Goal: Transaction & Acquisition: Complete application form

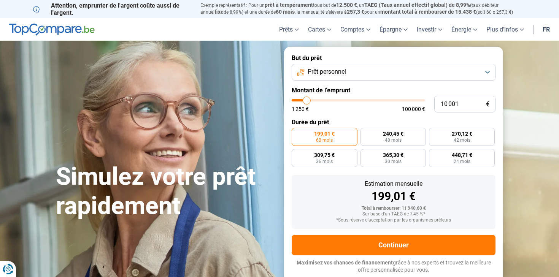
click at [341, 71] on span "Prêt personnel" at bounding box center [326, 72] width 38 height 8
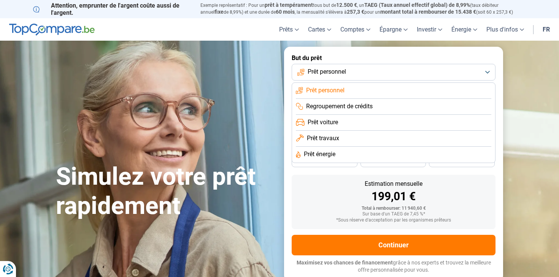
click at [341, 71] on span "Prêt personnel" at bounding box center [326, 72] width 38 height 8
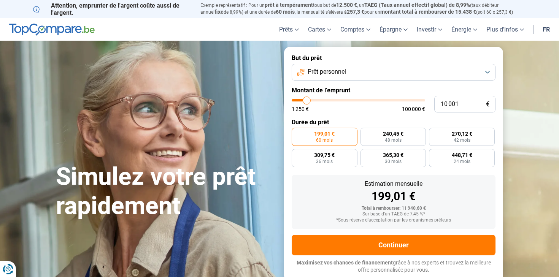
type input "10 250"
type input "10250"
type input "10 750"
type input "10750"
type input "11 750"
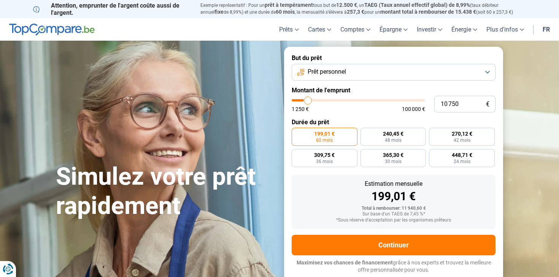
type input "11750"
type input "12 750"
type input "12750"
type input "14 000"
type input "14000"
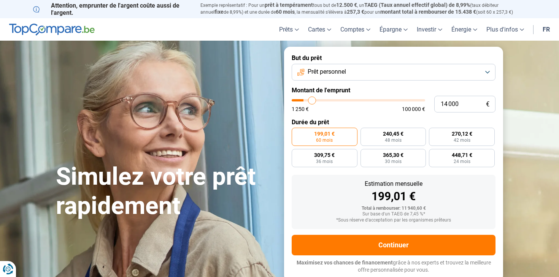
type input "15 250"
type input "15250"
type input "16 500"
type input "16500"
type input "18 000"
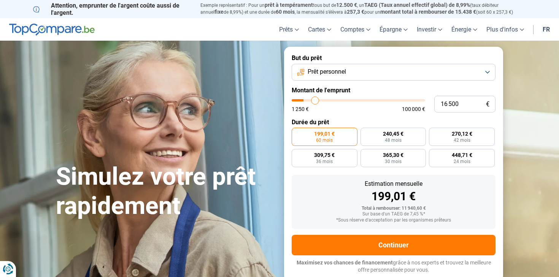
type input "18000"
type input "19 250"
type input "19250"
type input "20 750"
type input "20750"
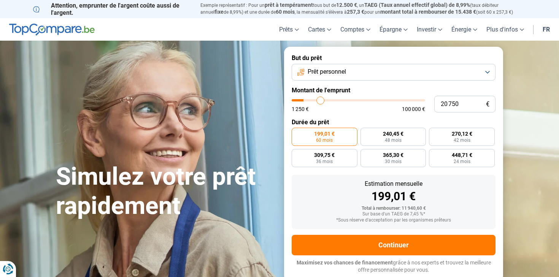
type input "22 000"
type input "22000"
type input "23 000"
type input "23000"
type input "24 000"
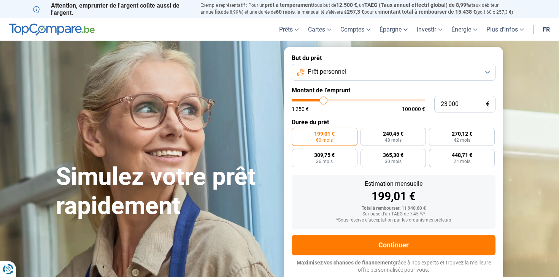
type input "24000"
type input "25 000"
type input "25000"
type input "25 750"
type input "25750"
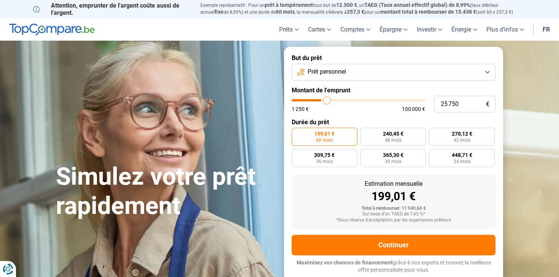
type input "26 500"
type input "26500"
type input "27 000"
type input "27000"
type input "27 500"
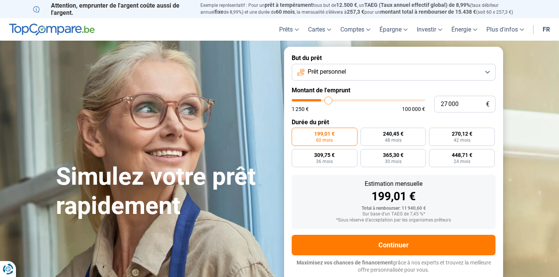
type input "27500"
type input "27 750"
type input "27750"
type input "28 000"
type input "28000"
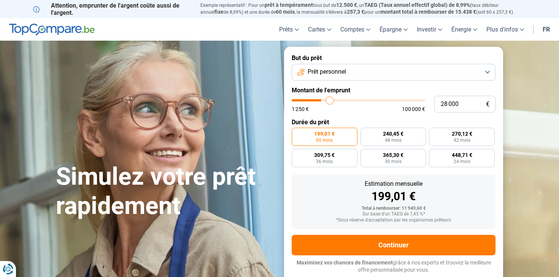
type input "28 250"
type input "28250"
type input "28 750"
type input "28750"
type input "29 000"
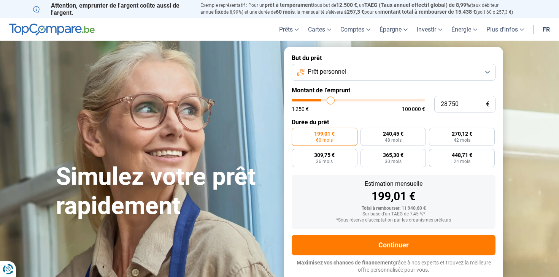
type input "29000"
type input "29 250"
type input "29250"
type input "29 500"
type input "29500"
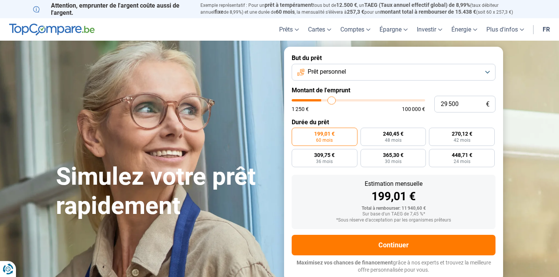
type input "30 000"
type input "30000"
type input "30 250"
type input "30250"
type input "30 500"
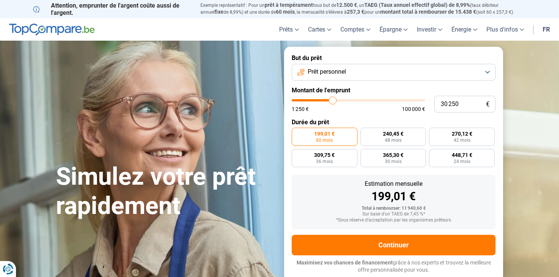
type input "30500"
type input "30 750"
type input "30750"
type input "31 000"
type input "31000"
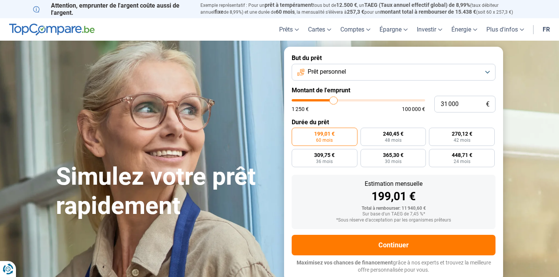
type input "31 250"
type input "31250"
type input "31 500"
type input "31500"
type input "32 000"
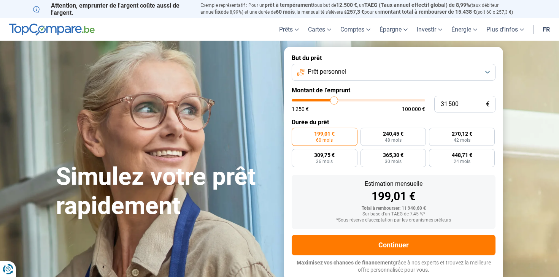
type input "32000"
type input "32 250"
type input "32250"
type input "32 500"
type input "32500"
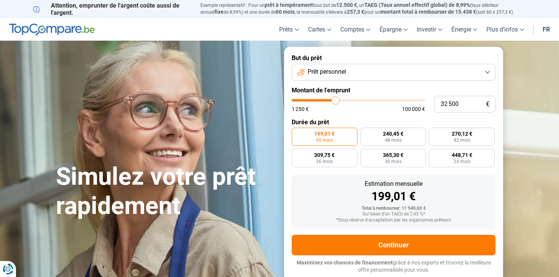
type input "32 250"
type input "32250"
type input "32 000"
type input "32000"
type input "31 750"
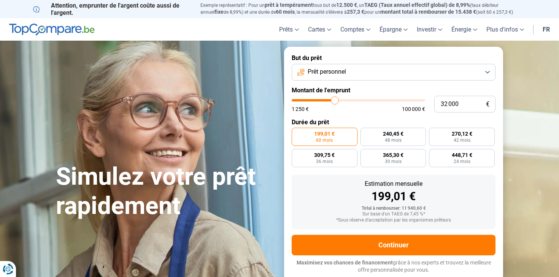
type input "31750"
type input "31 500"
type input "31500"
type input "31 250"
type input "31250"
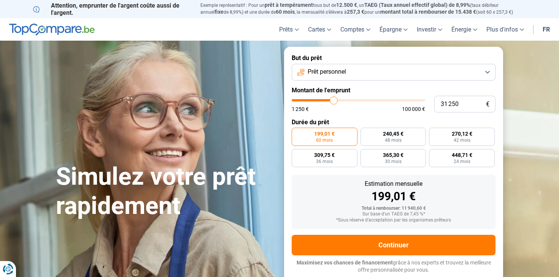
type input "30 750"
type input "30750"
type input "30 250"
type input "30250"
type input "30 000"
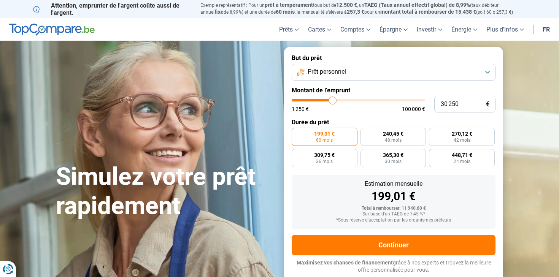
type input "30000"
type input "29 750"
type input "29750"
type input "29 500"
type input "29500"
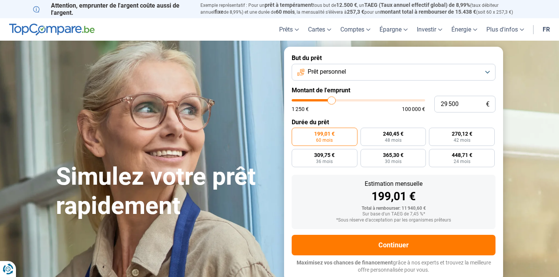
type input "29 250"
type input "29250"
type input "29 000"
type input "29000"
type input "28 750"
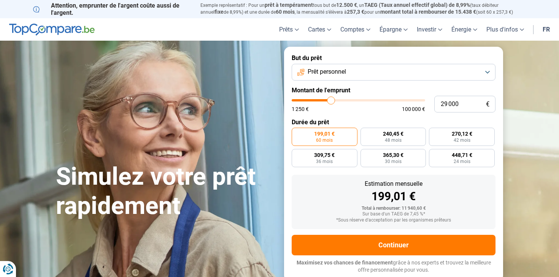
type input "28750"
type input "28 500"
type input "28500"
type input "28 250"
type input "28250"
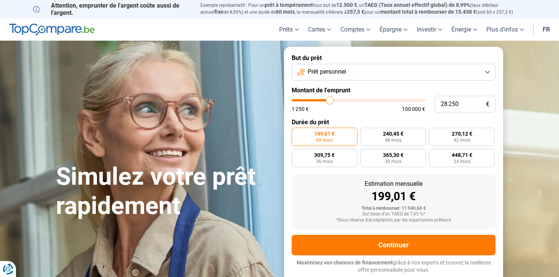
type input "28 000"
type input "28000"
type input "27 750"
type input "27750"
type input "27 500"
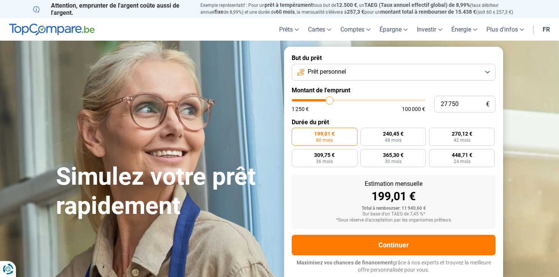
type input "27500"
type input "27 250"
type input "27250"
type input "26 750"
type input "26750"
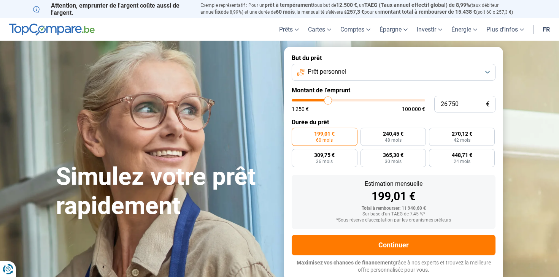
type input "26 250"
type input "26250"
type input "25 750"
type input "25750"
type input "25 250"
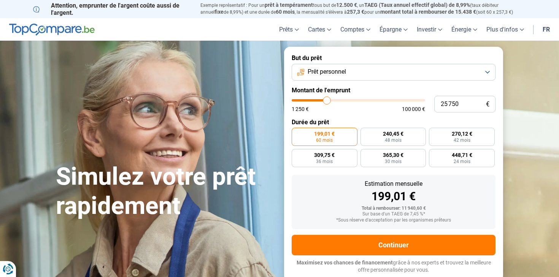
type input "25250"
type input "24 750"
type input "24750"
type input "24 250"
type input "24250"
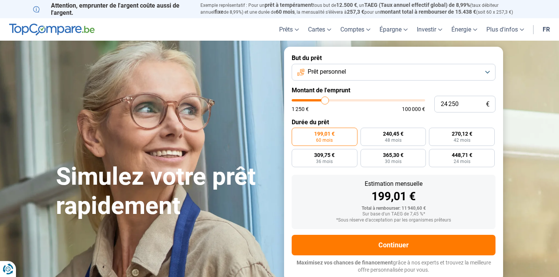
type input "24 000"
type input "24000"
type input "23 750"
type input "23750"
type input "23 500"
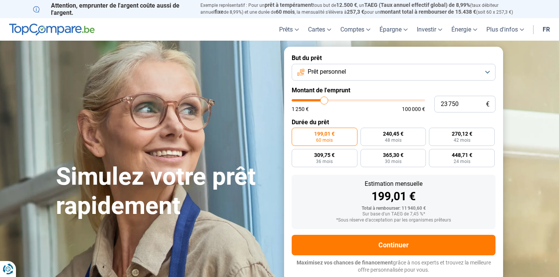
type input "23500"
type input "23 250"
type input "23250"
type input "23 000"
type input "23000"
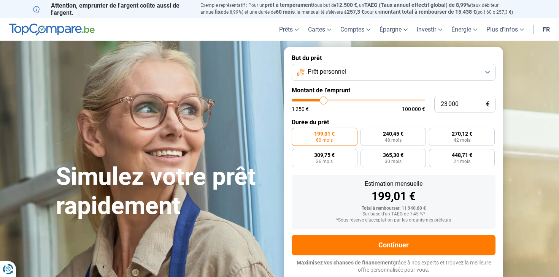
type input "22 750"
type input "22750"
type input "22 500"
type input "22500"
type input "22 250"
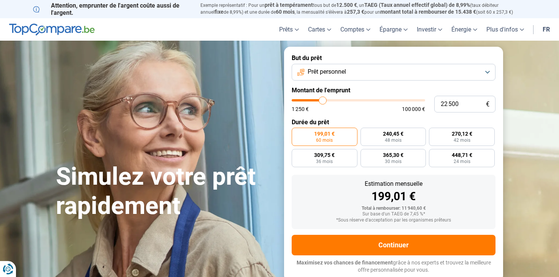
type input "22250"
type input "22 000"
type input "22000"
type input "21 750"
type input "21750"
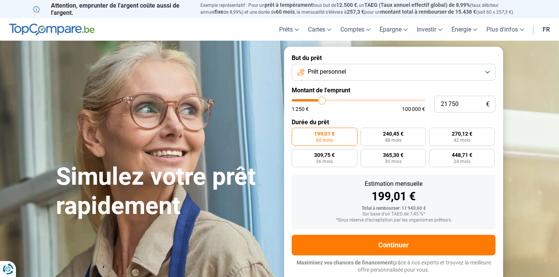
type input "21 500"
type input "21500"
type input "21 250"
type input "21250"
type input "21 000"
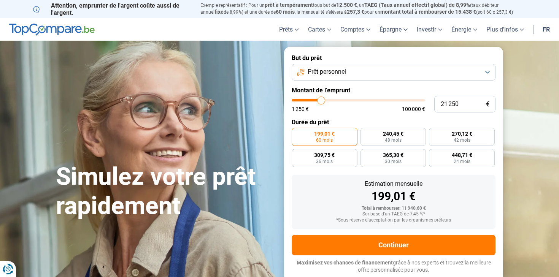
type input "21000"
type input "20 750"
type input "20750"
type input "20 500"
type input "20500"
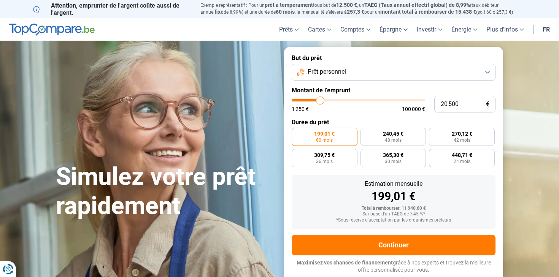
type input "20 250"
type input "20250"
type input "20 000"
type input "20000"
type input "19 750"
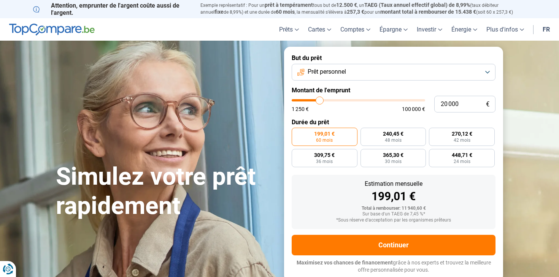
type input "19750"
type input "19 500"
type input "19500"
type input "19 250"
type input "19250"
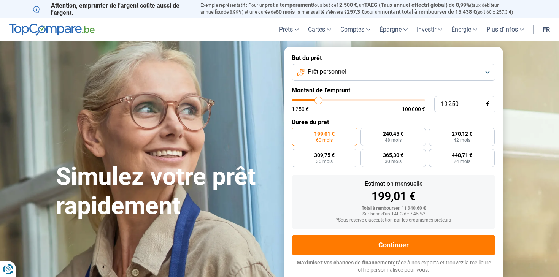
type input "19 000"
type input "19000"
type input "18 750"
type input "18750"
type input "18 500"
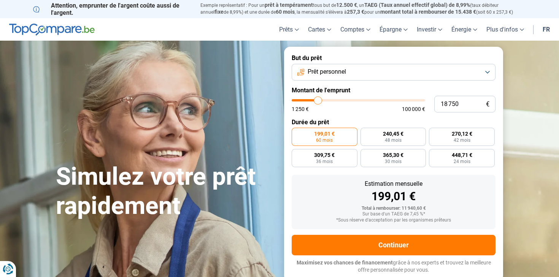
type input "18500"
type input "18 250"
type input "18250"
type input "18 000"
type input "18000"
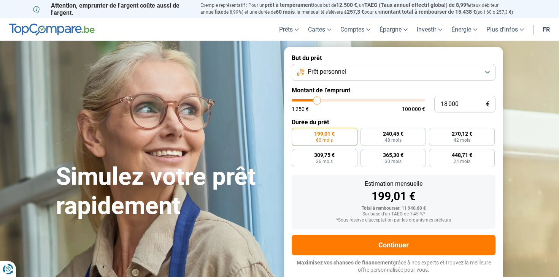
type input "17 750"
type input "17750"
type input "17 500"
type input "17500"
type input "17 250"
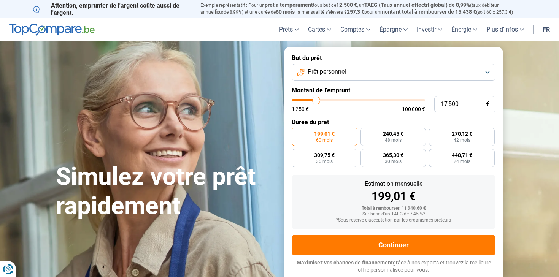
type input "17250"
type input "17 000"
drag, startPoint x: 307, startPoint y: 101, endPoint x: 315, endPoint y: 105, distance: 9.7
type input "17000"
click at [315, 101] on input "range" at bounding box center [357, 100] width 133 height 2
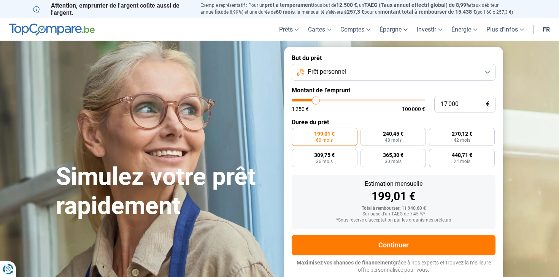
radio input "false"
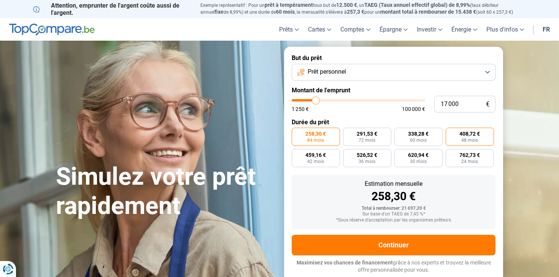
click at [461, 138] on label "408,72 € 48 mois" at bounding box center [469, 137] width 48 height 18
click at [450, 133] on input "408,72 € 48 mois" at bounding box center [447, 130] width 5 height 5
radio input "true"
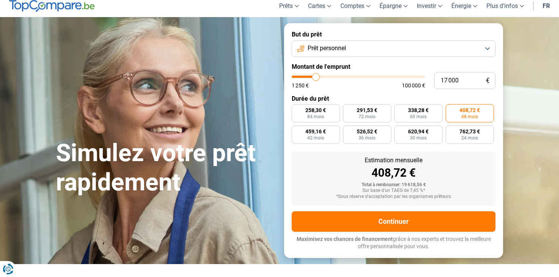
scroll to position [32, 0]
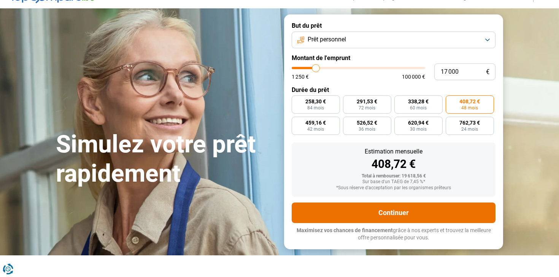
click at [400, 214] on button "Continuer" at bounding box center [393, 213] width 204 height 21
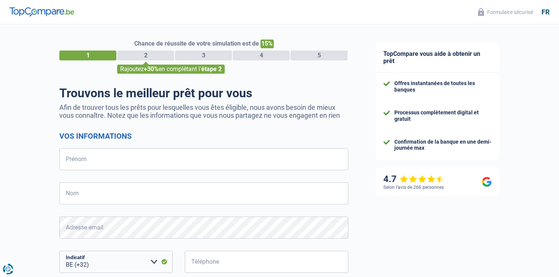
select select "32"
click at [89, 156] on input "Prénom" at bounding box center [203, 159] width 289 height 22
type input "Roko"
type input "Pedisic"
type input "493126602"
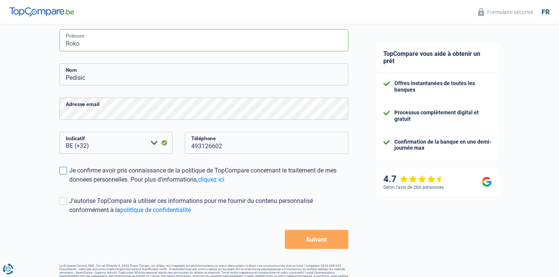
scroll to position [134, 0]
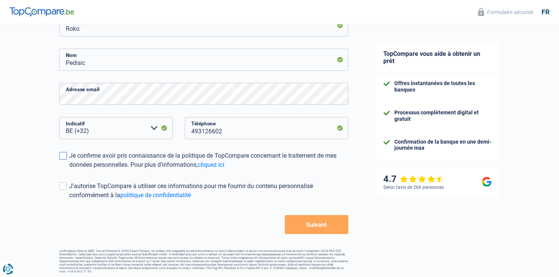
click at [64, 157] on span at bounding box center [63, 156] width 8 height 8
click at [69, 169] on input "Je confirme avoir pris connaissance de la politique de TopCompare concernant le…" at bounding box center [69, 169] width 0 height 0
click at [64, 185] on span at bounding box center [63, 186] width 8 height 8
click at [69, 200] on input "J'autorise TopCompare à utiliser ces informations pour me fournir du contenu pe…" at bounding box center [69, 200] width 0 height 0
click at [333, 229] on button "Suivant" at bounding box center [316, 224] width 63 height 19
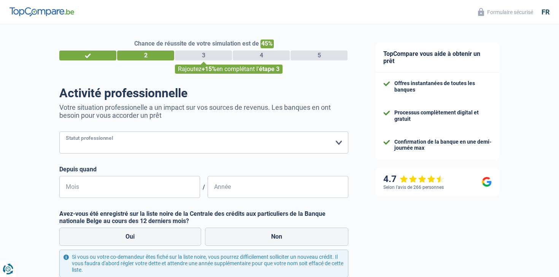
click at [187, 144] on select "Ouvrier Employé privé Employé public Invalide Indépendant Pensionné Chômeur Mut…" at bounding box center [203, 142] width 289 height 22
select select "publicEmployee"
click at [59, 131] on select "Ouvrier Employé privé Employé public Invalide Indépendant Pensionné Chômeur Mut…" at bounding box center [203, 142] width 289 height 22
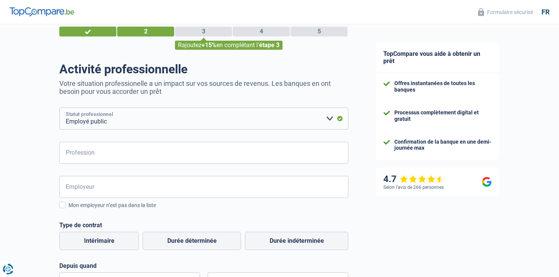
scroll to position [31, 0]
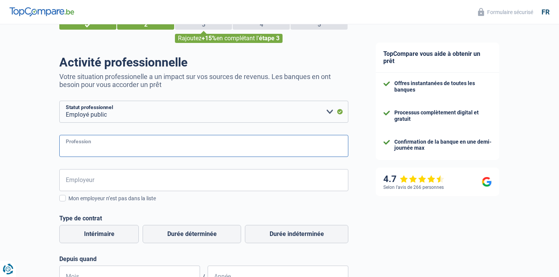
click at [189, 147] on input "Profession" at bounding box center [203, 146] width 289 height 22
click at [177, 183] on input "Employeur" at bounding box center [203, 180] width 289 height 22
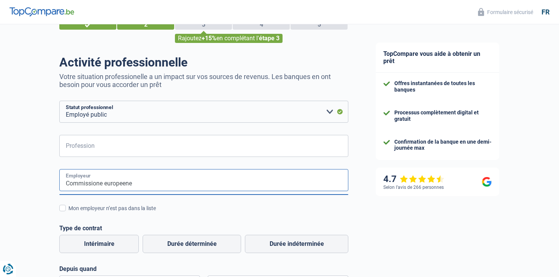
type input "Commissione europeene"
click at [174, 150] on input "Profession" at bounding box center [203, 146] width 289 height 22
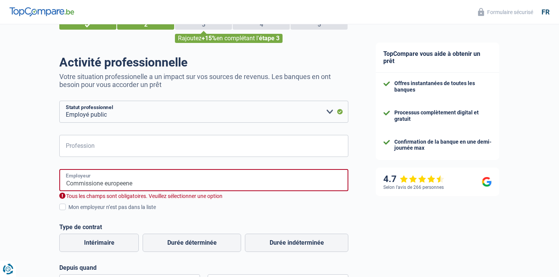
click at [152, 185] on input "Commissione europeene" at bounding box center [203, 180] width 289 height 22
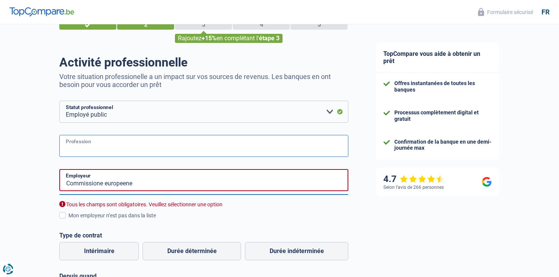
click at [132, 144] on input "Profession" at bounding box center [203, 146] width 289 height 22
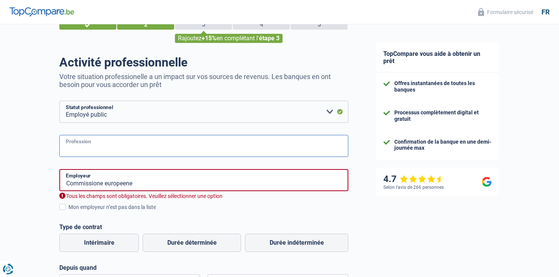
type input "K"
click at [45, 182] on div "Chance de réussite de votre simulation est de 45% 1 2 3 4 5 Rajoutez +15% en co…" at bounding box center [181, 221] width 362 height 462
drag, startPoint x: 95, startPoint y: 151, endPoint x: 60, endPoint y: 150, distance: 35.0
click at [60, 150] on input "Employee" at bounding box center [203, 146] width 289 height 22
click at [91, 149] on input "Fonctionaire" at bounding box center [203, 146] width 289 height 22
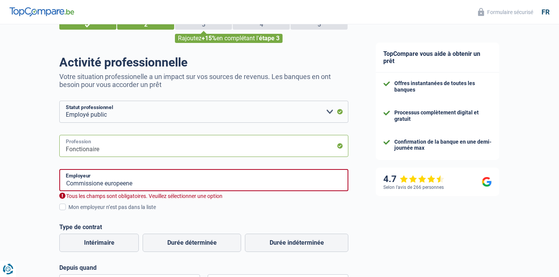
drag, startPoint x: 89, startPoint y: 148, endPoint x: 89, endPoint y: 154, distance: 5.7
click at [89, 148] on input "Fonctionaire" at bounding box center [203, 146] width 289 height 22
type input "Fonctionnaire"
click at [38, 171] on div "Chance de réussite de votre simulation est de 45% 1 2 3 4 5 Rajoutez +15% en co…" at bounding box center [181, 221] width 362 height 462
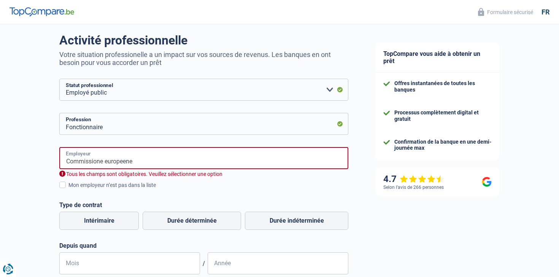
drag, startPoint x: 138, startPoint y: 160, endPoint x: 33, endPoint y: 159, distance: 104.9
click at [33, 160] on div "Chance de réussite de votre simulation est de 45% 1 2 3 4 5 Rajoutez +15% en co…" at bounding box center [181, 199] width 362 height 462
click at [140, 160] on input "Commissione europeene" at bounding box center [203, 158] width 289 height 22
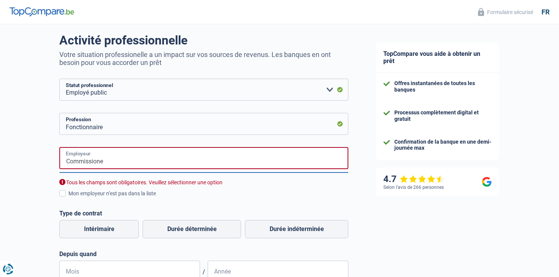
click at [106, 162] on input "Commissione" at bounding box center [203, 158] width 289 height 22
paste input "europeenne"
type input "Commissione europeenne"
click at [38, 179] on div "Chance de réussite de votre simulation est de 45% 1 2 3 4 5 Rajoutez +15% en co…" at bounding box center [181, 203] width 362 height 470
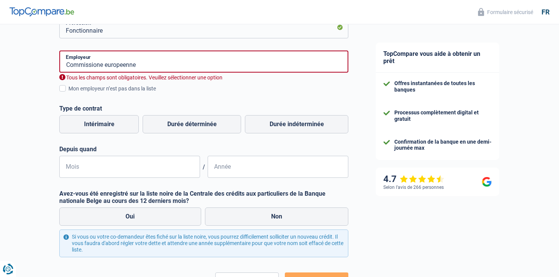
scroll to position [149, 0]
click at [276, 125] on label "Durée indéterminée" at bounding box center [296, 125] width 103 height 18
click at [276, 125] on input "Durée indéterminée" at bounding box center [296, 125] width 103 height 18
radio input "true"
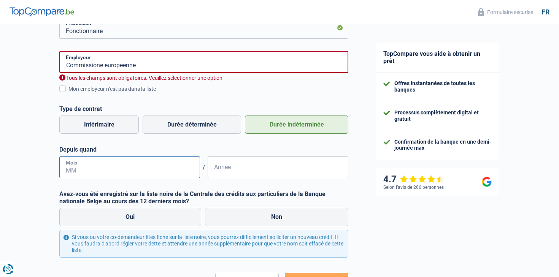
click at [165, 165] on input "Mois" at bounding box center [129, 167] width 141 height 22
type input "10"
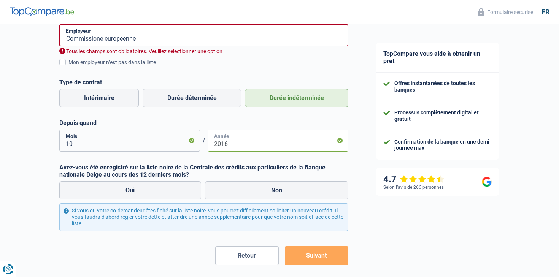
scroll to position [179, 0]
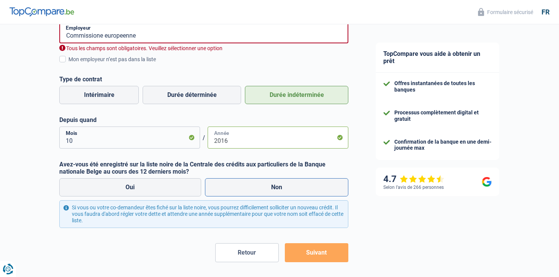
type input "2016"
click at [249, 187] on label "Non" at bounding box center [277, 187] width 144 height 18
click at [249, 187] on input "Non" at bounding box center [277, 187] width 144 height 18
radio input "true"
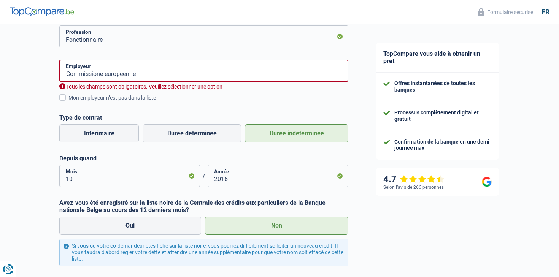
scroll to position [45, 0]
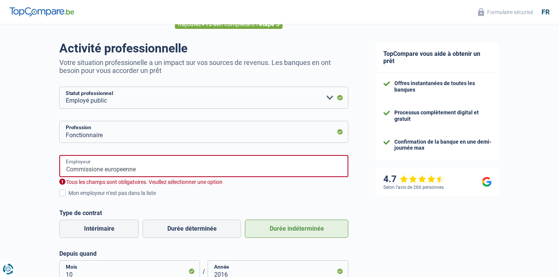
click at [141, 170] on input "Commissione europeenne" at bounding box center [203, 166] width 289 height 22
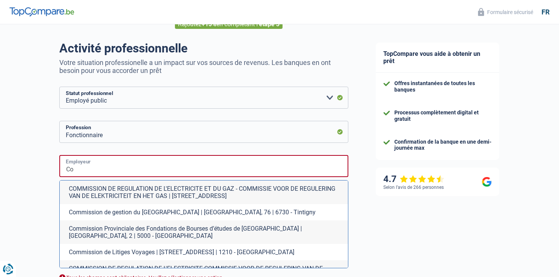
type input "C"
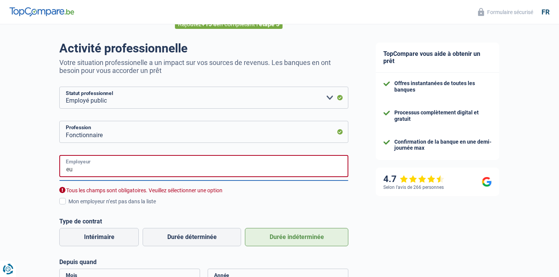
type input "e"
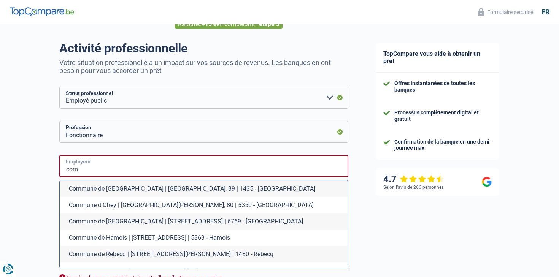
type input "com"
click at [46, 188] on div "Chance de réussite de votre simulation est de 45% 1 2 3 4 5 Rajoutez +15% en co…" at bounding box center [181, 254] width 362 height 557
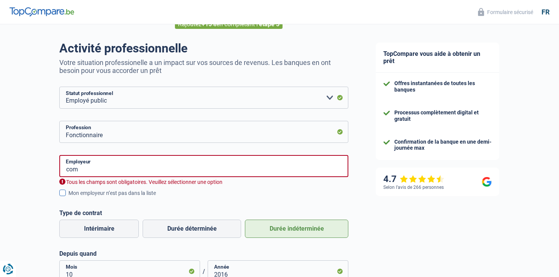
click at [65, 195] on span at bounding box center [62, 193] width 6 height 6
click at [68, 197] on input "Mon employeur n’est pas dans la liste" at bounding box center [68, 197] width 0 height 0
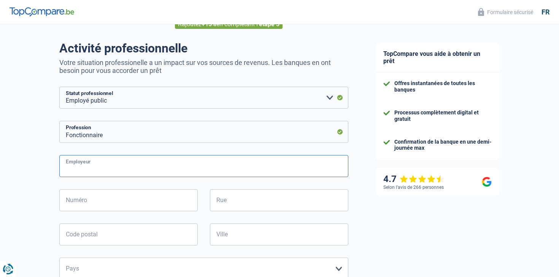
click at [86, 163] on input "Employeur" at bounding box center [203, 166] width 289 height 22
type input "Commissionne europeenne"
click at [45, 203] on div "Chance de réussite de votre simulation est de 45% 1 2 3 4 5 Rajoutez +15% en co…" at bounding box center [181, 265] width 362 height 578
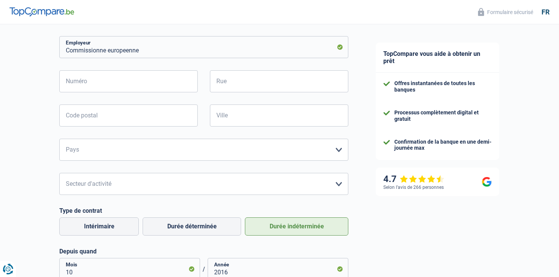
scroll to position [171, 0]
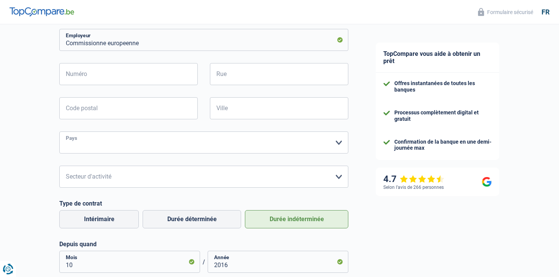
click at [91, 147] on select "Belgique France Allemagne Italie Luxembourg Pays-Bas Espagne Suisse Veuillez sé…" at bounding box center [203, 142] width 289 height 22
select select "BE"
click at [59, 131] on select "Belgique France Allemagne Italie Luxembourg Pays-Bas Espagne Suisse Veuillez sé…" at bounding box center [203, 142] width 289 height 22
click at [97, 171] on select "Agriculture/Pêche Industrie Horeca Courier/Fitness/Taxi Construction Banques/As…" at bounding box center [203, 177] width 289 height 22
select select "stateUniversityEu"
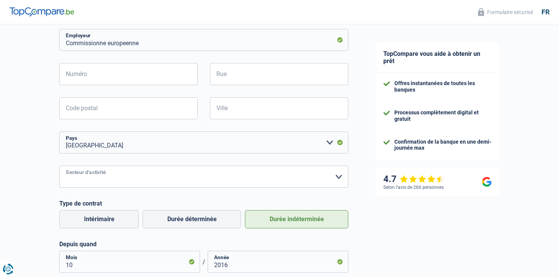
click at [59, 166] on select "Agriculture/Pêche Industrie Horeca Courier/Fitness/Taxi Construction Banques/As…" at bounding box center [203, 177] width 289 height 22
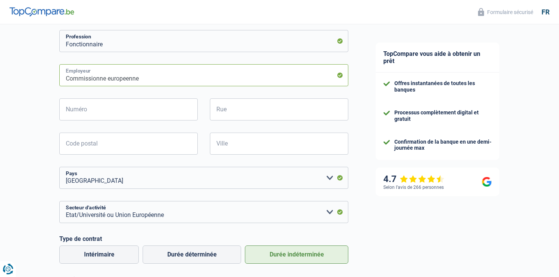
drag, startPoint x: 146, startPoint y: 77, endPoint x: 33, endPoint y: 76, distance: 112.9
click at [33, 77] on div "Chance de réussite de votre simulation est de 45% 1 2 3 4 5 Rajoutez +15% en co…" at bounding box center [181, 175] width 362 height 578
type input "u"
type input "Commissionne e"
drag, startPoint x: 123, startPoint y: 78, endPoint x: 40, endPoint y: 78, distance: 82.8
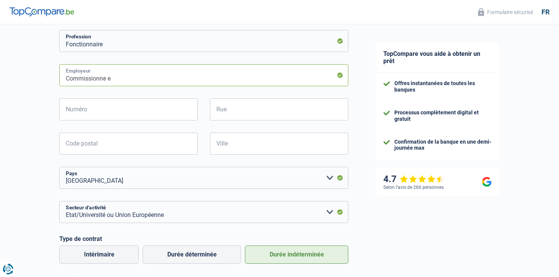
click at [40, 78] on div "Chance de réussite de votre simulation est de 45% 1 2 3 4 5 Rajoutez +15% en co…" at bounding box center [181, 175] width 362 height 578
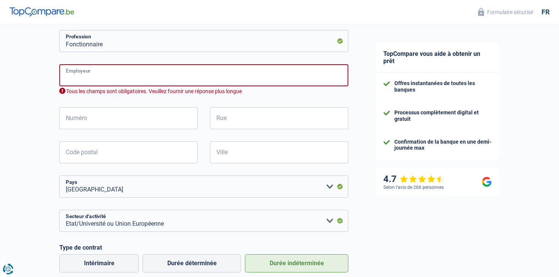
paste input "Commission européenne"
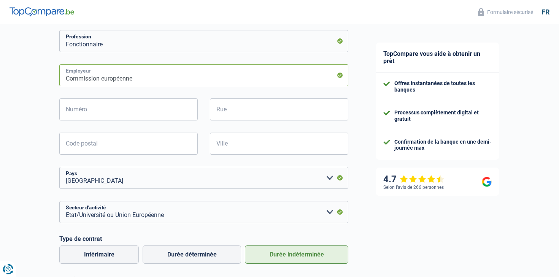
type input "Commission européenne"
click at [44, 155] on div "Chance de réussite de votre simulation est de 45% 1 2 3 4 5 Rajoutez +15% en co…" at bounding box center [181, 175] width 362 height 578
click at [87, 112] on input "Numéro" at bounding box center [128, 109] width 138 height 22
type input "100"
click at [262, 111] on input "Rue" at bounding box center [279, 109] width 138 height 22
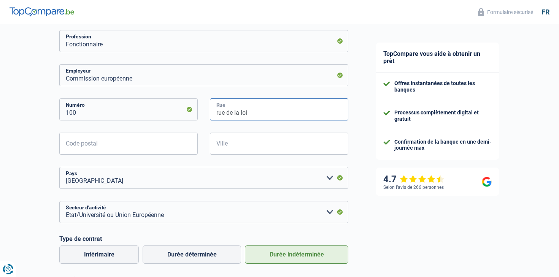
type input "rue de la loi"
click at [182, 146] on input "Code postal" at bounding box center [128, 144] width 138 height 22
type input "1000"
click at [256, 149] on input "Ville" at bounding box center [279, 144] width 138 height 22
type input "Bruxelles"
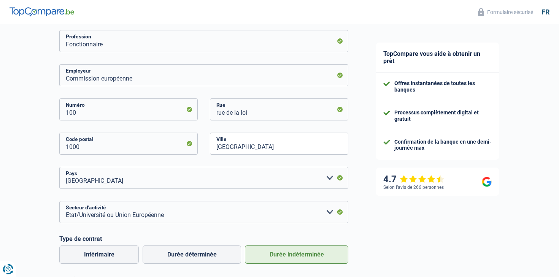
click at [369, 196] on div "TopCompare vous aide à obtenir un prêt Offres instantanées de toutes les banque…" at bounding box center [460, 178] width 197 height 578
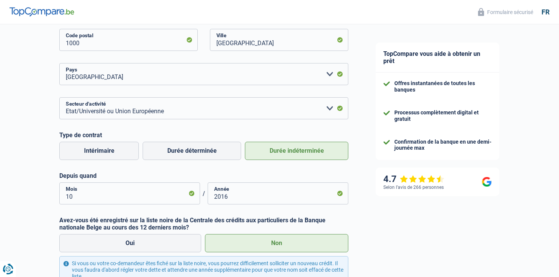
scroll to position [323, 0]
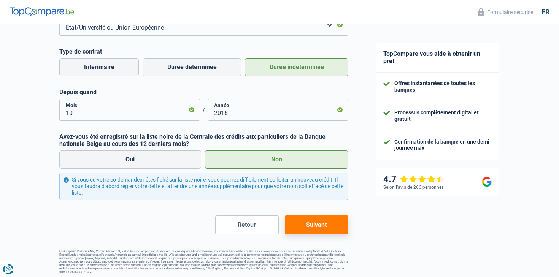
click at [331, 220] on button "Suivant" at bounding box center [316, 224] width 63 height 19
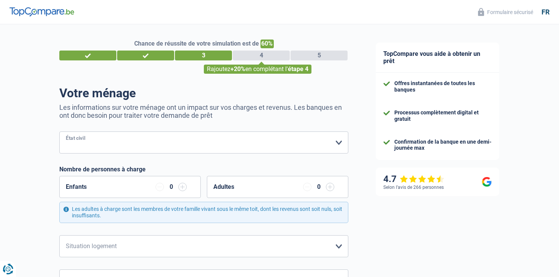
click at [270, 143] on select "Célibataire Marié(e) Cohabitant(e) légal(e) Divorcé(e) Veuf(ve) Séparé (de fait…" at bounding box center [203, 142] width 289 height 22
select select "single"
click at [59, 131] on select "Célibataire Marié(e) Cohabitant(e) légal(e) Divorcé(e) Veuf(ve) Séparé (de fait…" at bounding box center [203, 142] width 289 height 22
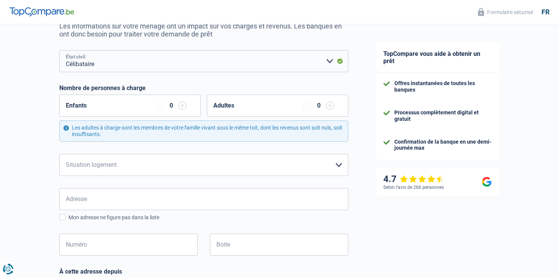
scroll to position [94, 0]
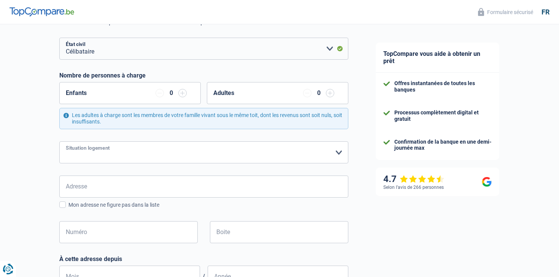
click at [111, 155] on select "Locataire Propriétaire avec prêt hypothécaire Propriétaire sans prêt hypothécai…" at bounding box center [203, 152] width 289 height 22
select select "ownerWithMortgage"
click at [59, 141] on select "Locataire Propriétaire avec prêt hypothécaire Propriétaire sans prêt hypothécai…" at bounding box center [203, 152] width 289 height 22
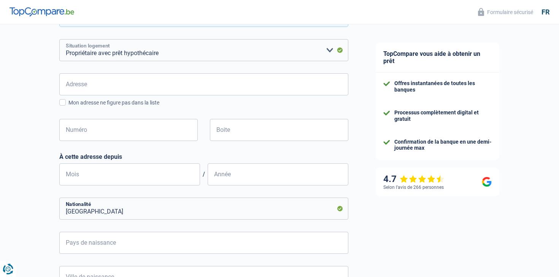
scroll to position [204, 0]
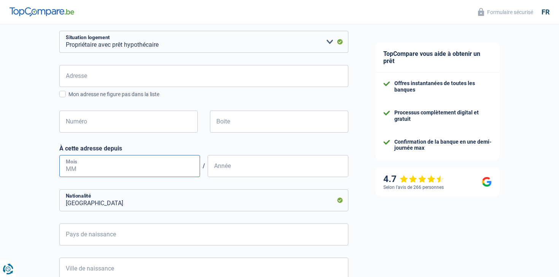
click at [81, 166] on input "Mois" at bounding box center [129, 166] width 141 height 22
type input "05"
type input "2020"
click at [106, 207] on input "Belgique" at bounding box center [203, 200] width 289 height 22
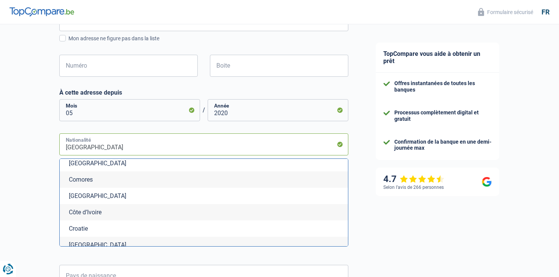
scroll to position [673, 0]
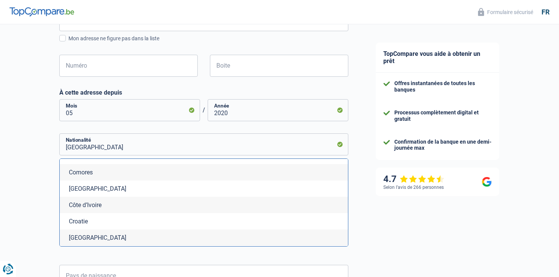
click at [84, 224] on li "Croatie" at bounding box center [204, 221] width 288 height 16
type input "Croatie"
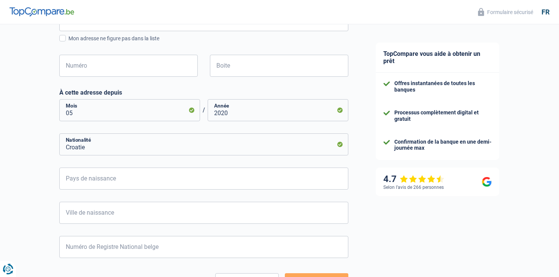
scroll to position [313, 0]
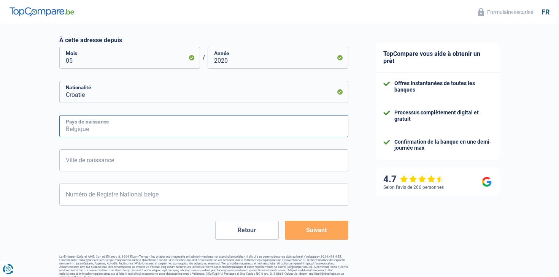
click at [92, 128] on input "Pays de naissance" at bounding box center [203, 126] width 289 height 22
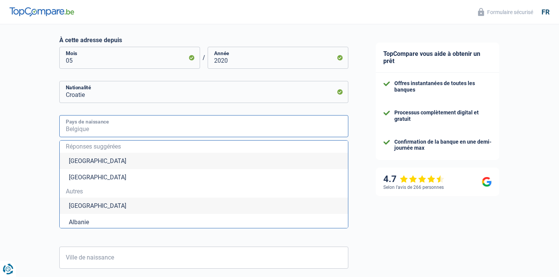
type input "C"
type input "r"
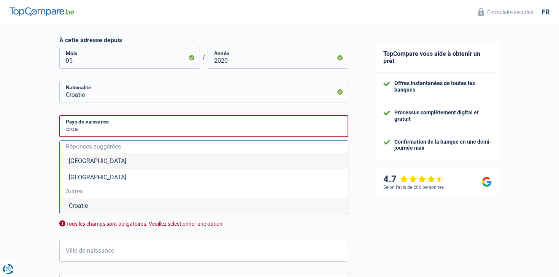
click at [82, 204] on li "Croatie" at bounding box center [204, 206] width 288 height 16
type input "Croatie"
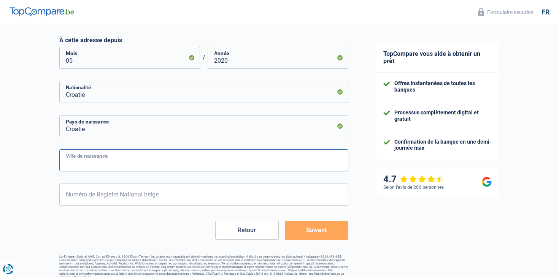
click at [94, 169] on input "Ville de naissance" at bounding box center [203, 160] width 289 height 22
type input "Zadar"
click at [166, 196] on input "Numéro de Registre National belge" at bounding box center [203, 195] width 289 height 22
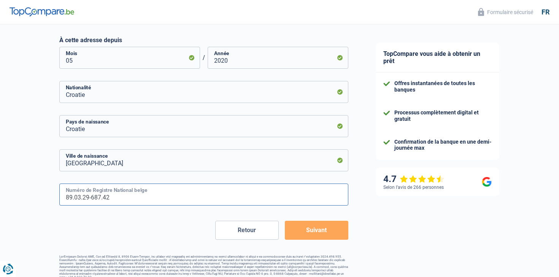
type input "89.03.29-687.42"
click at [146, 241] on div "Chance de réussite de votre simulation est de 60% 1 2 3 4 5 Rajoutez +20% en co…" at bounding box center [203, 3] width 289 height 552
click at [321, 223] on button "Suivant" at bounding box center [316, 230] width 63 height 19
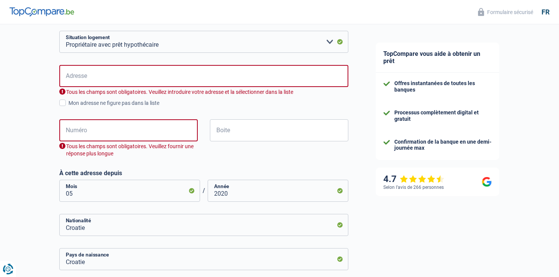
scroll to position [205, 0]
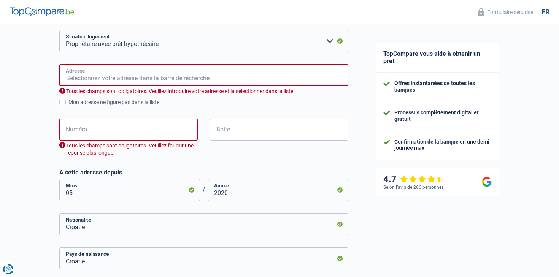
click at [198, 79] on input "Adresse" at bounding box center [203, 75] width 289 height 22
type input "Boulevard Anspach, 1000, Bruxelles, BE"
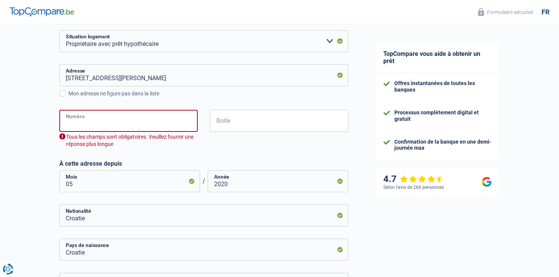
click at [101, 119] on input "Numéro" at bounding box center [128, 121] width 138 height 22
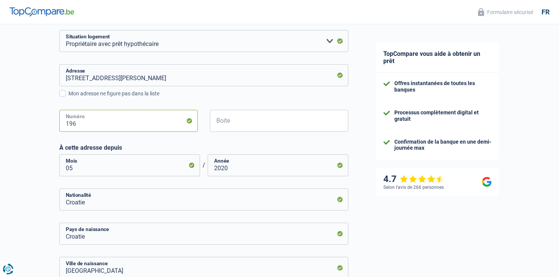
type input "196"
click at [219, 125] on input "Boite" at bounding box center [279, 121] width 138 height 22
type input "1"
click at [40, 158] on div "Chance de réussite de votre simulation est de 60% 1 2 3 4 5 Rajoutez +20% en co…" at bounding box center [181, 125] width 362 height 618
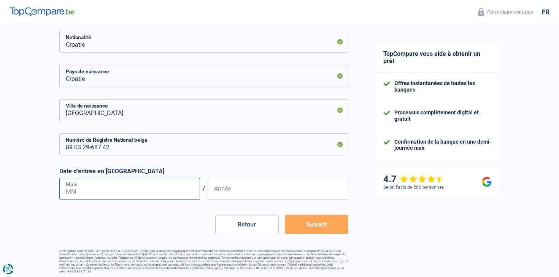
click at [145, 189] on input "Mois" at bounding box center [129, 189] width 141 height 22
click at [123, 196] on input "07" at bounding box center [129, 189] width 141 height 22
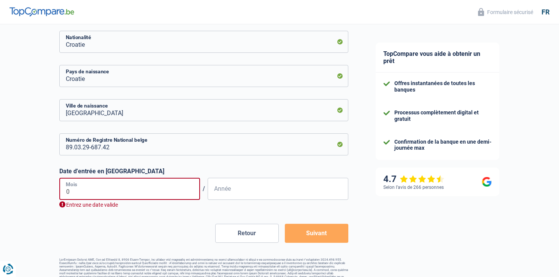
type input "06"
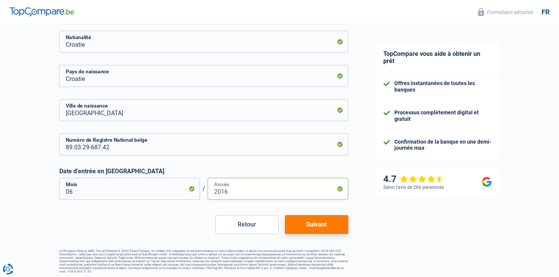
type input "2016"
click at [315, 224] on button "Suivant" at bounding box center [316, 224] width 63 height 19
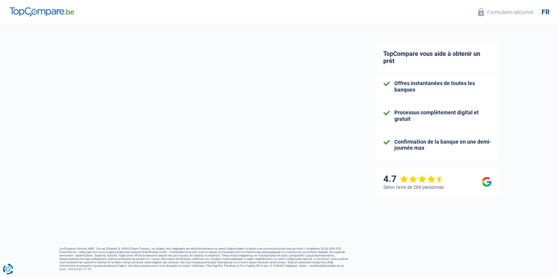
select select "netSalary"
select select "mealVouchers"
select select "mortgage"
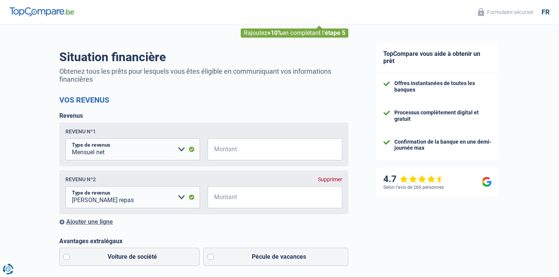
scroll to position [49, 0]
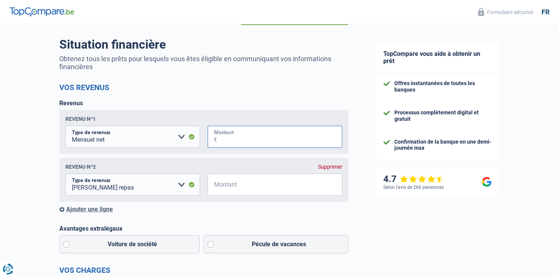
click at [236, 138] on input "Montant" at bounding box center [279, 137] width 125 height 22
type input "7.250"
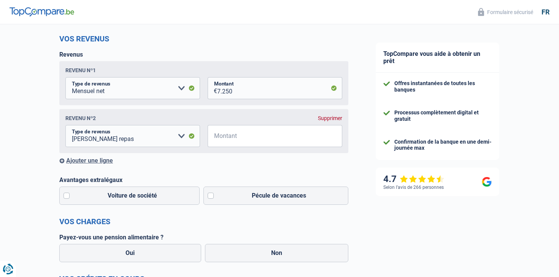
scroll to position [126, 0]
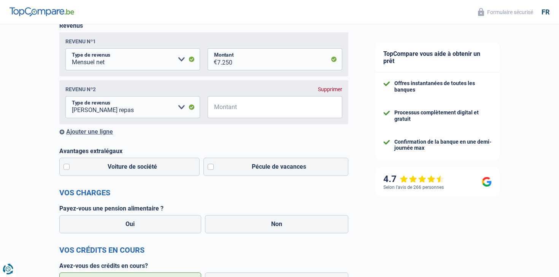
click at [333, 89] on div "Supprimer" at bounding box center [330, 89] width 24 height 6
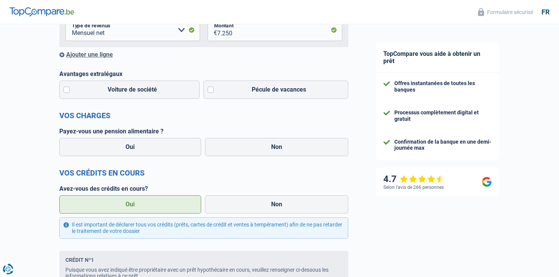
scroll to position [170, 0]
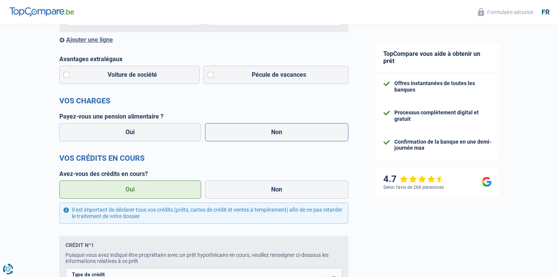
click at [295, 129] on label "Non" at bounding box center [277, 132] width 144 height 18
click at [295, 129] on input "Non" at bounding box center [277, 132] width 144 height 18
radio input "true"
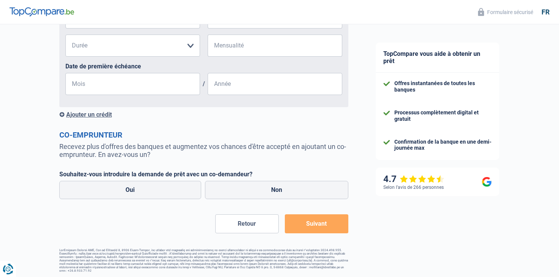
scroll to position [366, 0]
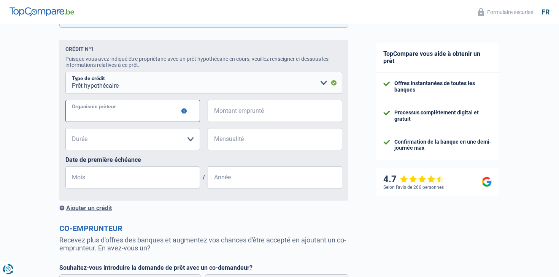
click at [133, 110] on input "Organisme prêteur" at bounding box center [132, 111] width 135 height 22
type input "b"
type input "Bnp paribas fortis"
click at [239, 141] on input "Mensualité" at bounding box center [279, 139] width 125 height 22
type input "1.600"
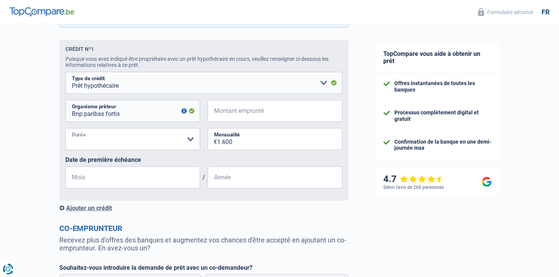
click at [185, 140] on select "120 mois 180 mois 240 mois 300 mois 360 mois 420 mois Veuillez sélectionner une…" at bounding box center [132, 139] width 135 height 22
select select "360"
click at [65, 128] on select "120 mois 180 mois 240 mois 300 mois 360 mois 420 mois Veuillez sélectionner une…" at bounding box center [132, 139] width 135 height 22
click at [173, 179] on input "Mois" at bounding box center [132, 177] width 135 height 22
type input "05"
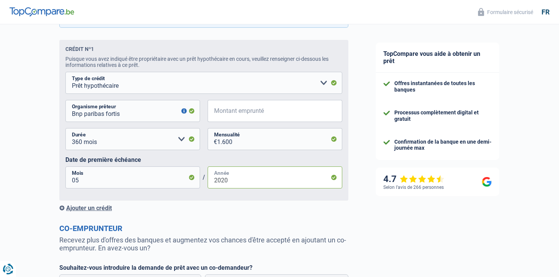
type input "2020"
click at [238, 116] on input "Montant emprunté" at bounding box center [279, 111] width 125 height 22
type input "3"
select select
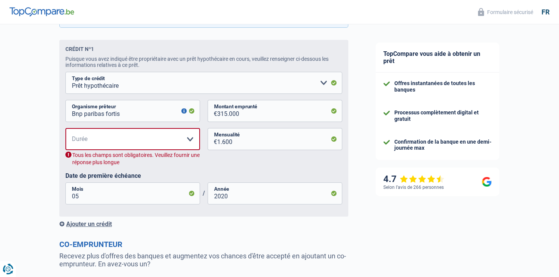
click at [356, 160] on div "Chance de réussite de votre simulation est de 80% 1 2 3 4 5 Rajoutez +10% en co…" at bounding box center [181, 20] width 362 height 730
click at [224, 114] on input "315.000" at bounding box center [279, 111] width 125 height 22
type input "305.000"
click at [361, 159] on div "Chance de réussite de votre simulation est de 80% 1 2 3 4 5 Rajoutez +10% en co…" at bounding box center [181, 20] width 362 height 730
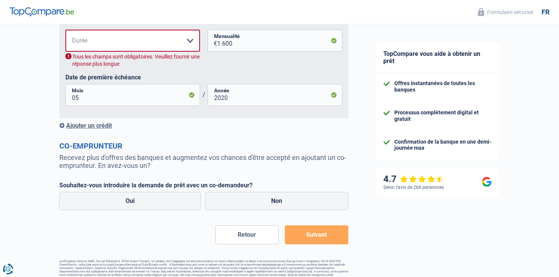
scroll to position [476, 0]
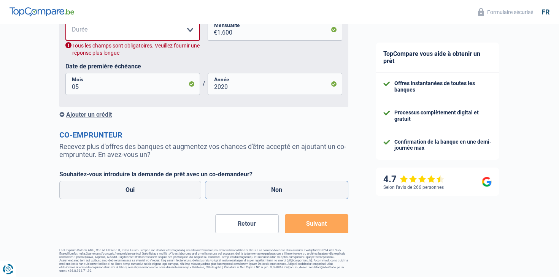
click at [288, 196] on label "Non" at bounding box center [277, 190] width 144 height 18
click at [288, 196] on input "Non" at bounding box center [277, 190] width 144 height 18
radio input "true"
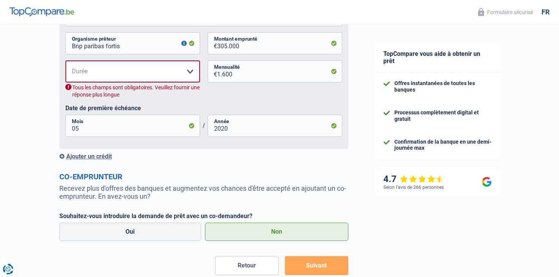
scroll to position [431, 0]
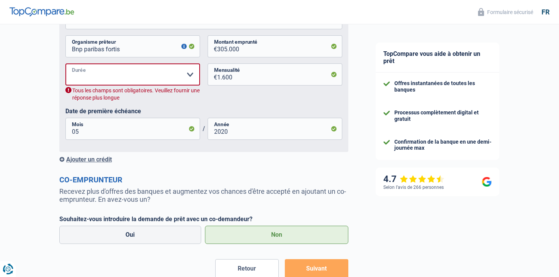
click at [189, 76] on select "120 mois 180 mois 240 mois 300 mois 360 mois 420 mois Veuillez sélectionner une…" at bounding box center [132, 74] width 135 height 22
click at [187, 76] on select "120 mois 180 mois 240 mois 300 mois 360 mois 420 mois Veuillez sélectionner une…" at bounding box center [132, 74] width 135 height 22
select select "240"
click at [65, 64] on select "120 mois 180 mois 240 mois 300 mois 360 mois 420 mois Veuillez sélectionner une…" at bounding box center [132, 74] width 135 height 22
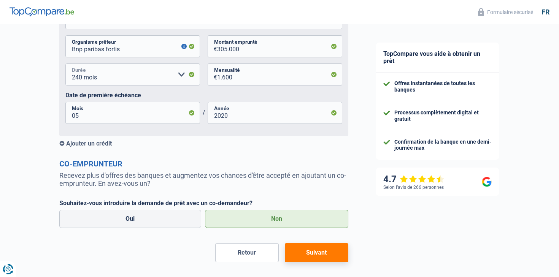
scroll to position [460, 0]
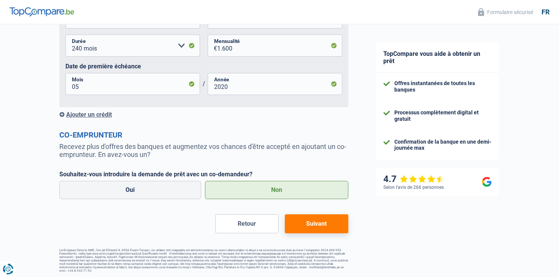
click at [315, 226] on button "Suivant" at bounding box center [316, 223] width 63 height 19
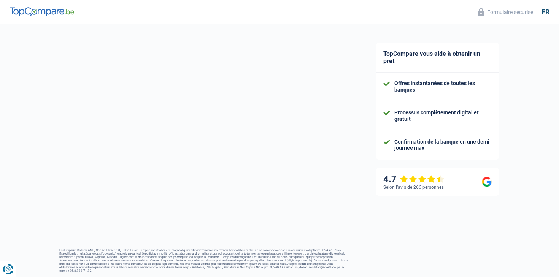
select select "84"
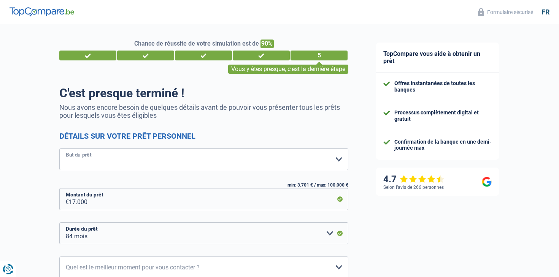
click at [335, 157] on select "Confort maison: meubles, textile, peinture, électroménager, outillage non-profe…" at bounding box center [203, 159] width 289 height 22
select select "renovation"
click at [59, 148] on select "Confort maison: meubles, textile, peinture, électroménager, outillage non-profe…" at bounding box center [203, 159] width 289 height 22
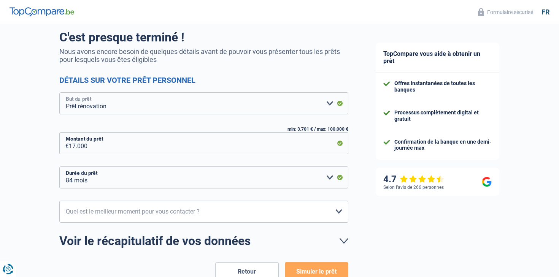
scroll to position [103, 0]
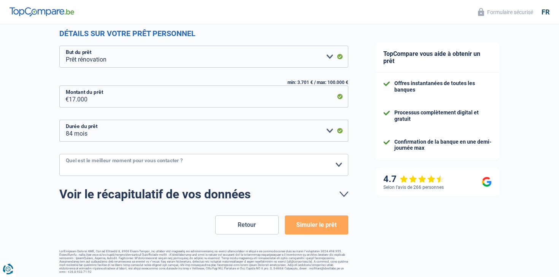
click at [339, 164] on select "10h-12h 12h-14h 14h-16h 16h-18h Veuillez sélectionner une option" at bounding box center [203, 165] width 289 height 22
select select "12-14"
click at [59, 154] on select "10h-12h 12h-14h 14h-16h 16h-18h Veuillez sélectionner une option" at bounding box center [203, 165] width 289 height 22
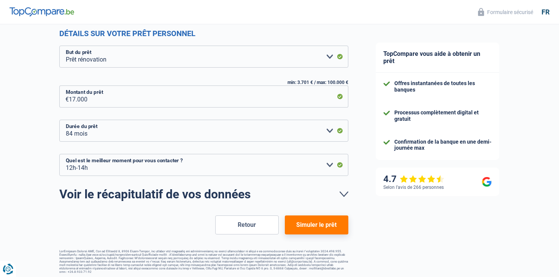
click at [325, 222] on button "Simuler le prêt" at bounding box center [316, 224] width 63 height 19
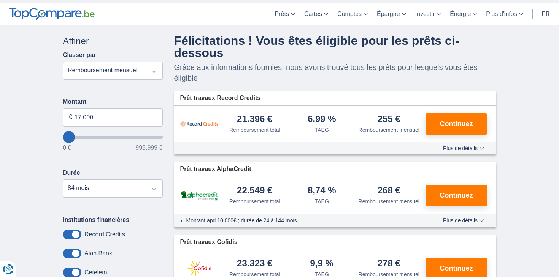
scroll to position [21, 0]
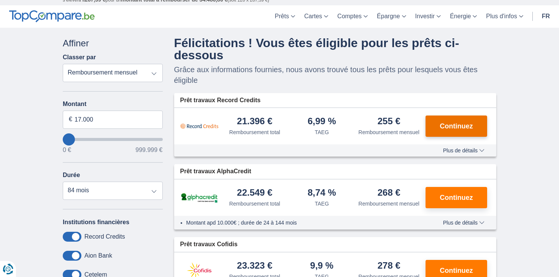
click at [441, 130] on span "Continuez" at bounding box center [456, 126] width 33 height 7
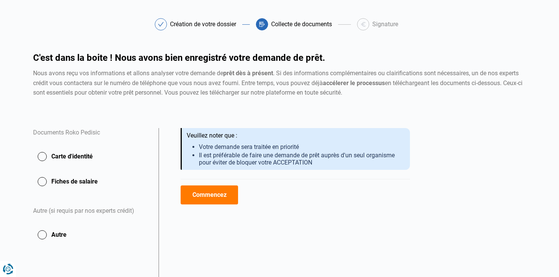
scroll to position [24, 0]
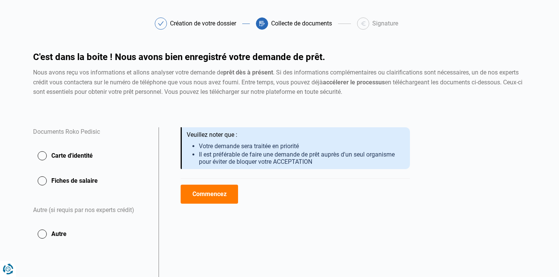
click at [225, 197] on button "Commencez" at bounding box center [209, 194] width 57 height 19
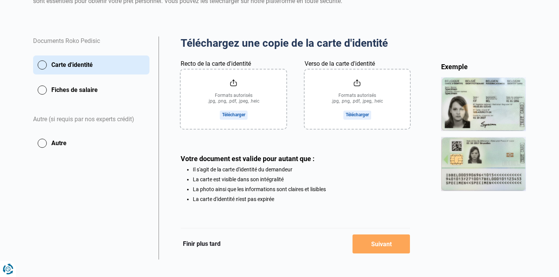
scroll to position [123, 0]
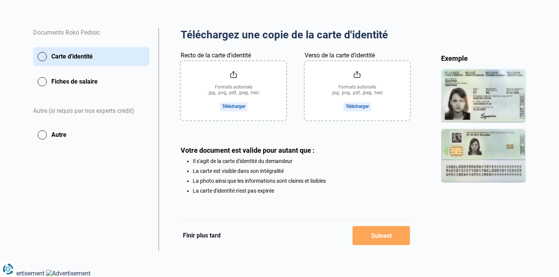
click at [235, 105] on input "Recto de la carte d'identité" at bounding box center [233, 90] width 105 height 59
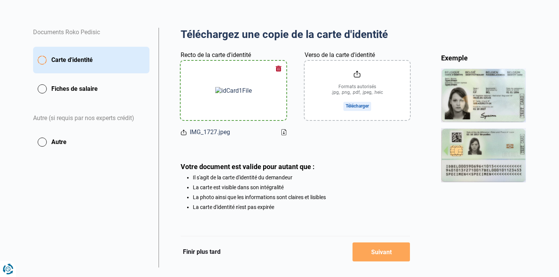
click at [355, 105] on input "Verso de la carte d'identité" at bounding box center [356, 90] width 105 height 59
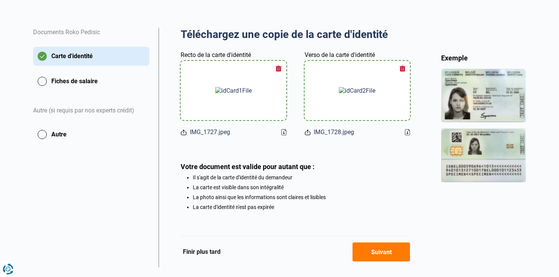
scroll to position [140, 0]
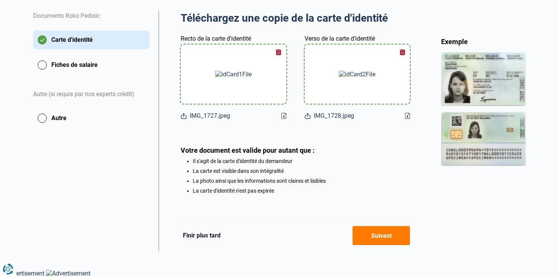
click at [382, 238] on button "Suivant" at bounding box center [380, 235] width 57 height 19
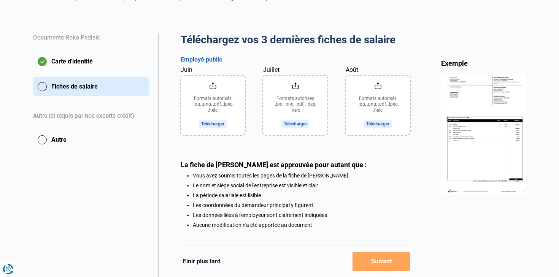
scroll to position [115, 0]
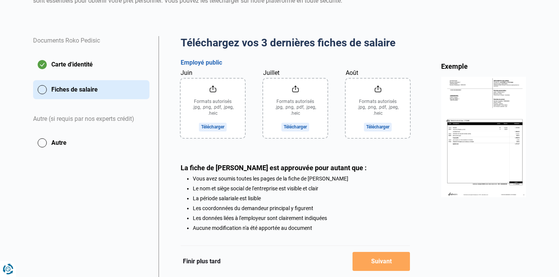
click at [380, 128] on input "Août" at bounding box center [377, 108] width 64 height 59
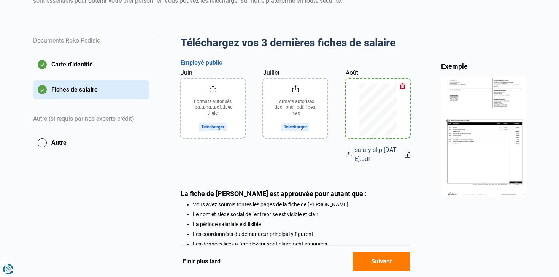
click at [298, 128] on input "Juillet" at bounding box center [295, 108] width 64 height 59
click at [220, 125] on input "Juin" at bounding box center [213, 108] width 64 height 59
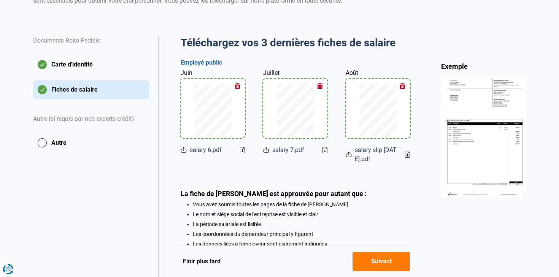
scroll to position [179, 0]
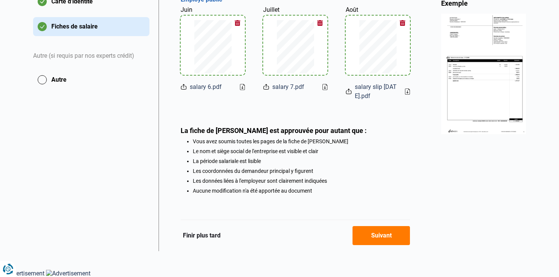
click at [376, 235] on button "Suivant" at bounding box center [380, 235] width 57 height 19
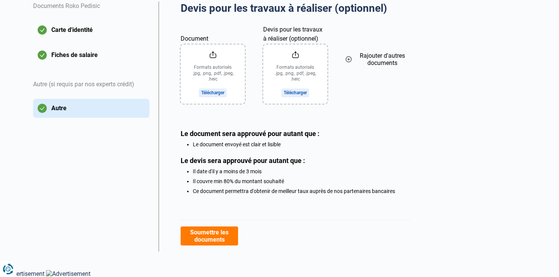
scroll to position [150, 0]
click at [225, 236] on button "Soumettre les documents" at bounding box center [209, 235] width 57 height 19
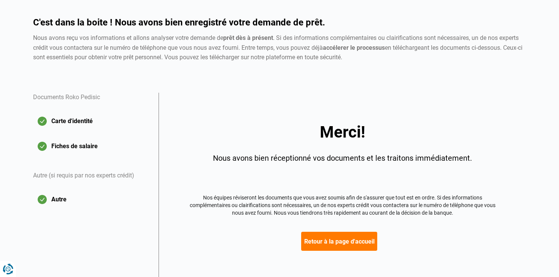
scroll to position [59, 0]
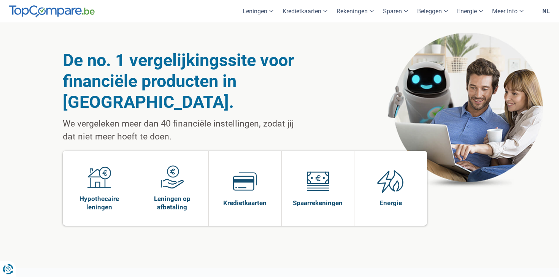
click at [543, 12] on link "nl" at bounding box center [545, 11] width 17 height 22
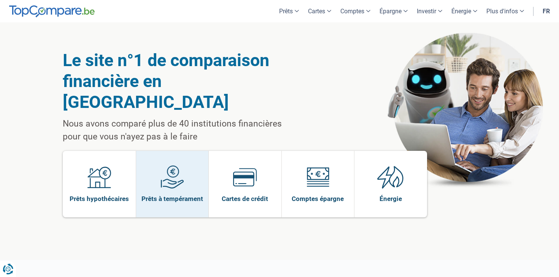
click at [176, 195] on span "Prêts à tempérament" at bounding box center [172, 199] width 62 height 8
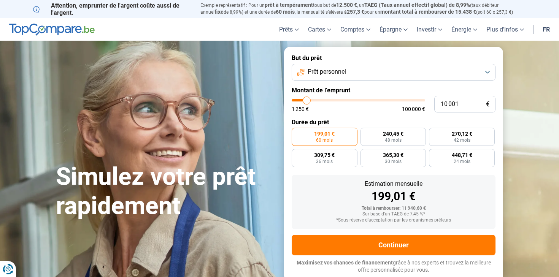
scroll to position [1, 0]
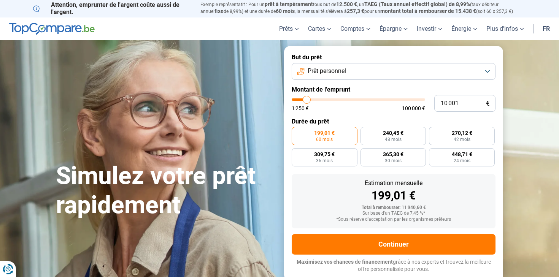
type input "10 250"
type input "10250"
type input "11 000"
type input "11000"
type input "13 250"
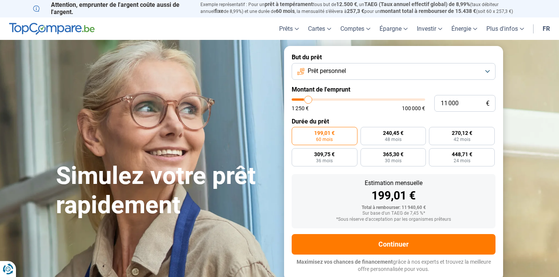
type input "13250"
type input "17 500"
type input "17500"
type input "22 000"
type input "22000"
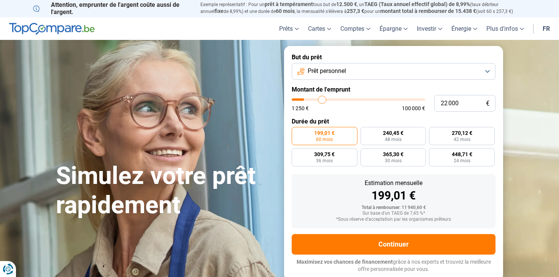
type input "26 500"
type input "26500"
type input "31 000"
type input "31000"
type input "34 000"
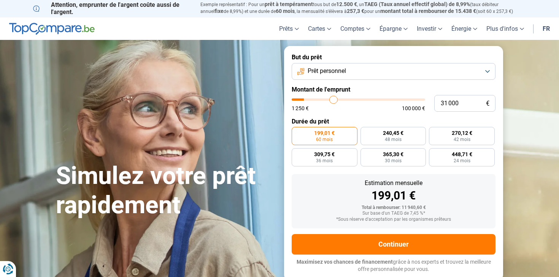
type input "34000"
type input "35 750"
type input "35750"
type input "37 250"
type input "37250"
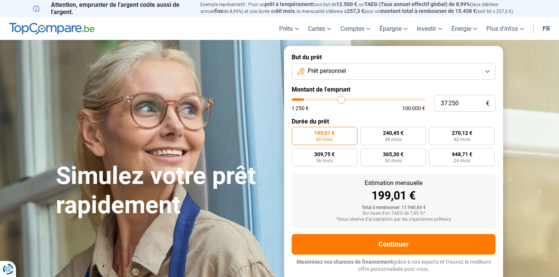
type input "38 000"
type input "38000"
type input "38 750"
type input "38750"
type input "39 250"
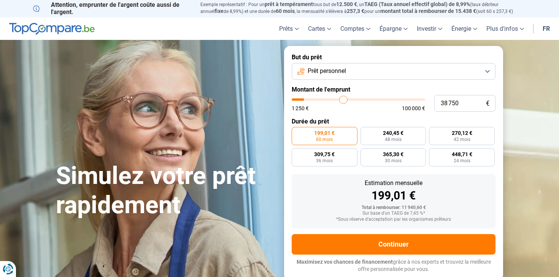
type input "39250"
type input "39 750"
type input "39750"
type input "40 000"
type input "40000"
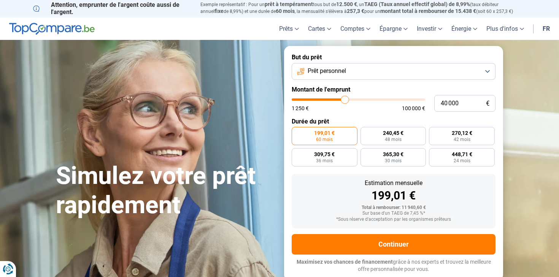
type input "39 750"
type input "39750"
type input "39 500"
type input "39500"
type input "39 250"
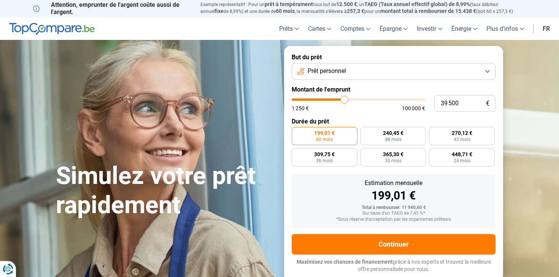
type input "39250"
type input "38 750"
type input "38750"
type input "37 500"
type input "37500"
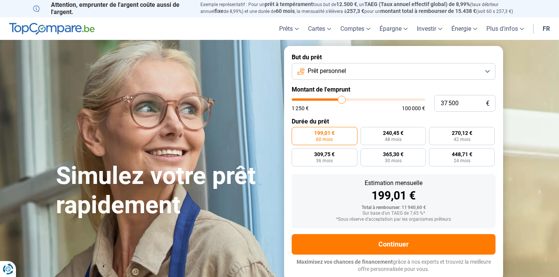
type input "35 250"
type input "35250"
type input "33 000"
type input "33000"
type input "30 500"
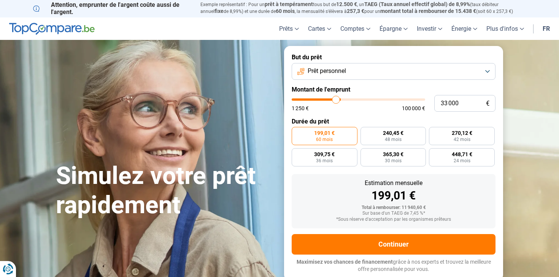
type input "30500"
type input "28 250"
type input "28250"
type input "26 500"
type input "26500"
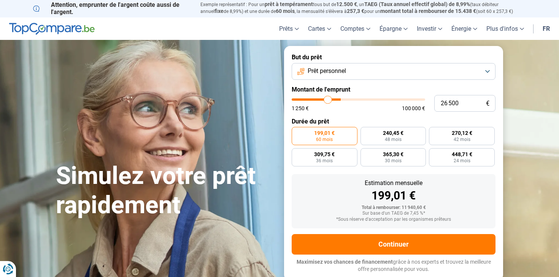
type input "25 250"
type input "25250"
type input "24 250"
type input "24250"
type input "24 000"
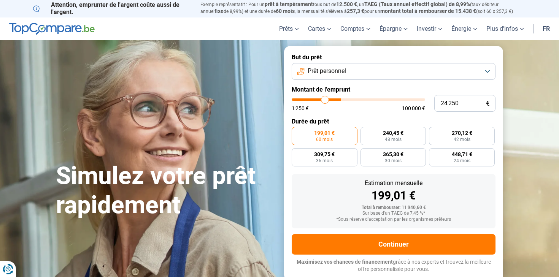
type input "24000"
type input "23 750"
type input "23750"
type input "23 500"
type input "23500"
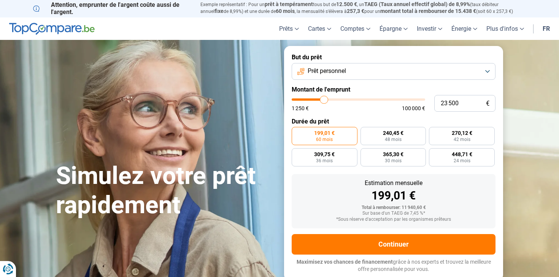
type input "23 250"
type input "23250"
type input "23 000"
type input "23000"
type input "22 250"
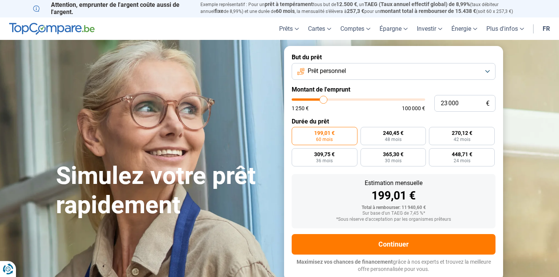
type input "22250"
type input "21 750"
type input "21750"
type input "21 000"
type input "21000"
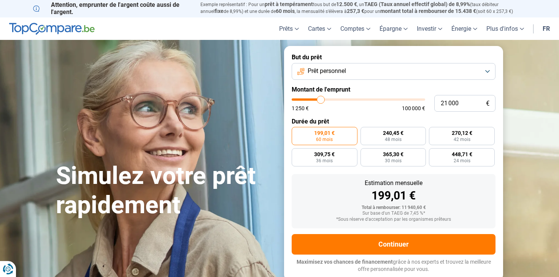
type input "20 250"
type input "20250"
type input "19 500"
type input "19500"
type input "19 000"
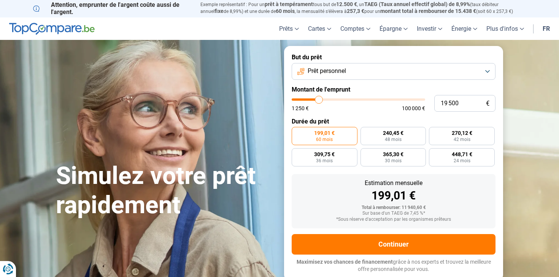
type input "19000"
type input "18 750"
type input "18750"
type input "18 500"
type input "18500"
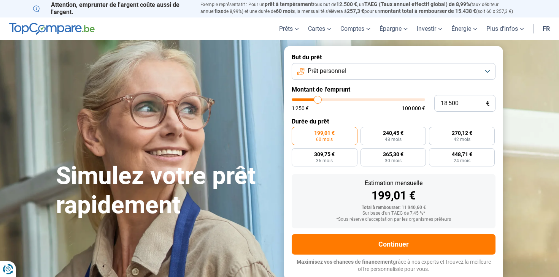
type input "18 250"
type input "18250"
type input "18 000"
type input "18000"
type input "17 750"
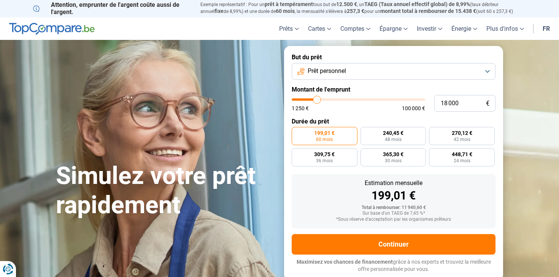
type input "17750"
type input "17 500"
type input "17500"
type input "17 250"
type input "17250"
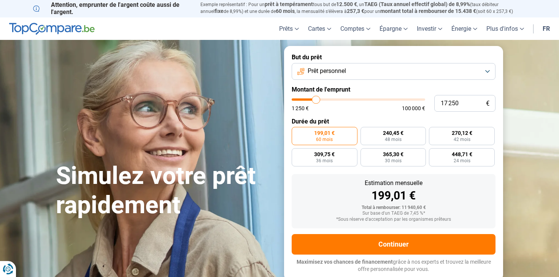
type input "17 000"
type input "17000"
type input "16 750"
type input "16750"
drag, startPoint x: 307, startPoint y: 101, endPoint x: 315, endPoint y: 105, distance: 9.0
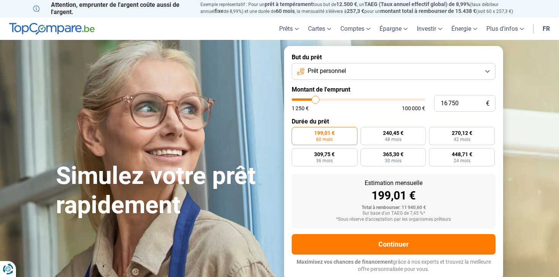
click at [315, 105] on div "1 250 € 100 000 €" at bounding box center [357, 104] width 133 height 13
click at [388, 161] on span "30 mois" at bounding box center [393, 160] width 17 height 5
click at [365, 153] on input "365,30 € 30 mois" at bounding box center [362, 150] width 5 height 5
radio input "true"
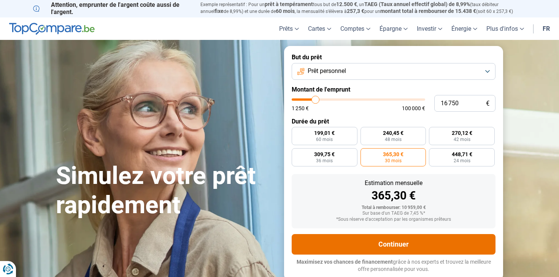
scroll to position [0, 0]
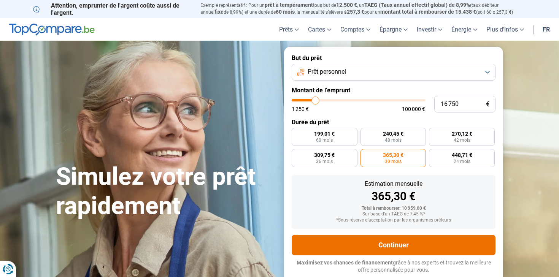
click at [388, 242] on button "Continuer" at bounding box center [393, 245] width 204 height 21
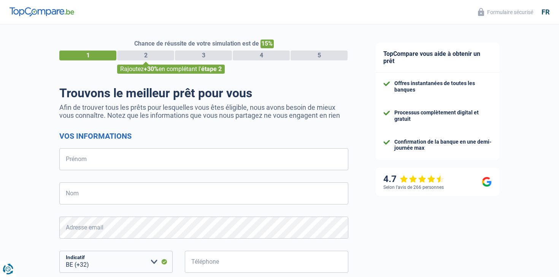
select select "32"
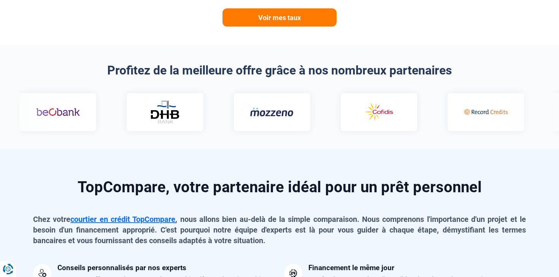
scroll to position [388, 0]
